Goal: Information Seeking & Learning: Check status

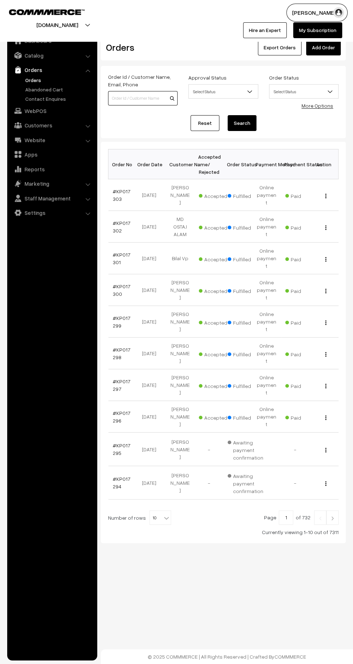
click at [142, 95] on input at bounding box center [142, 98] width 69 height 14
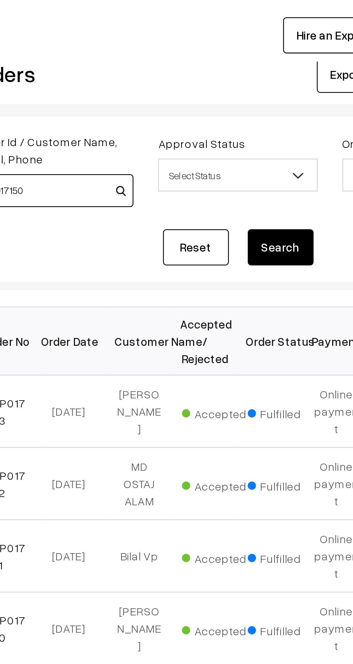
type input "KP017150"
click at [249, 126] on button "Search" at bounding box center [242, 123] width 29 height 16
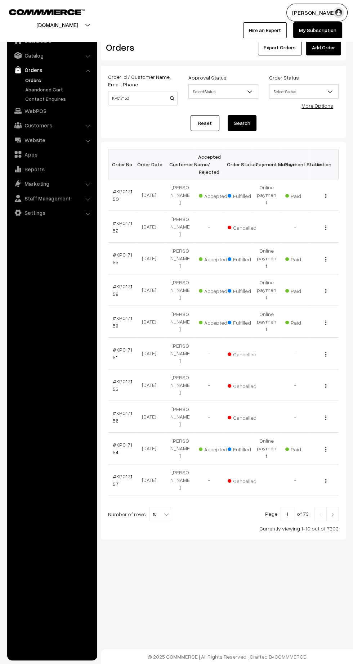
click at [115, 193] on link "#KP017150" at bounding box center [122, 195] width 19 height 14
